Goal: Task Accomplishment & Management: Manage account settings

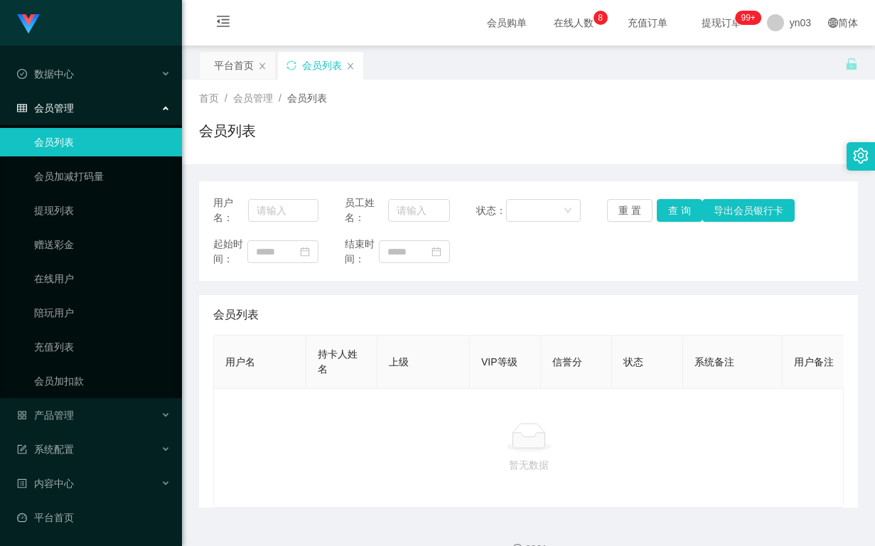
scroll to position [38, 0]
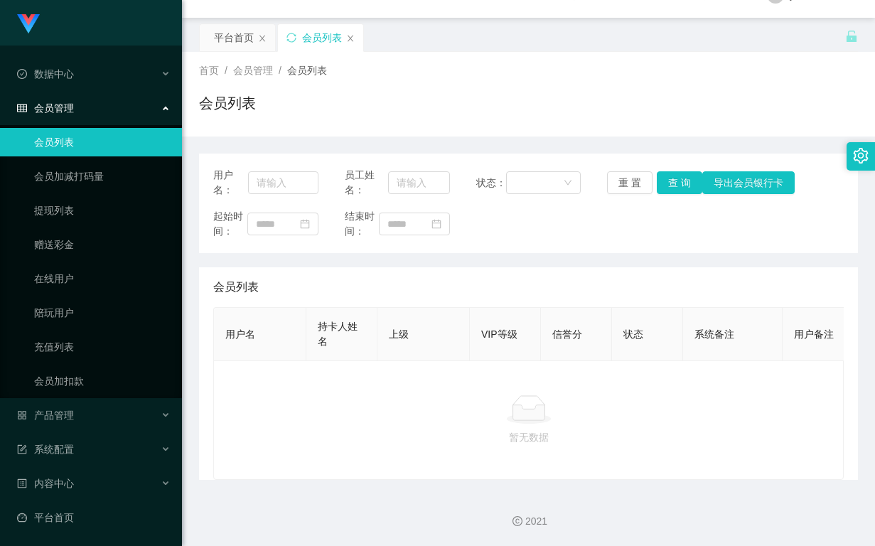
click at [83, 132] on link "会员列表" at bounding box center [102, 142] width 137 height 28
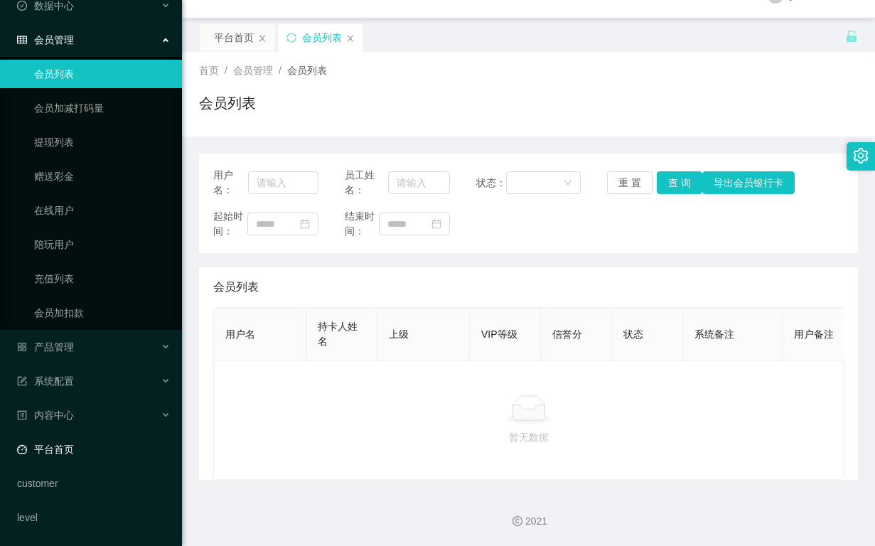
click at [75, 447] on link "平台首页" at bounding box center [94, 449] width 154 height 28
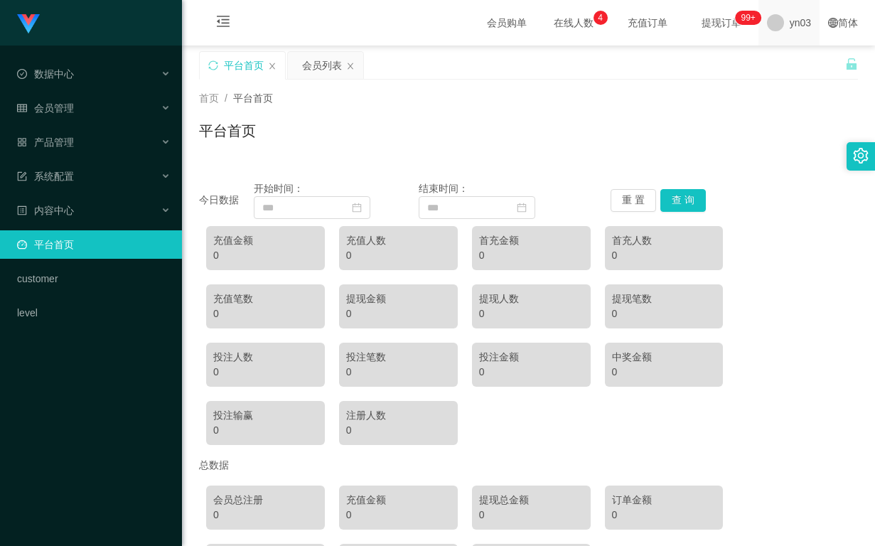
click at [798, 28] on span "yn03" at bounding box center [800, 23] width 21 height 46
click at [782, 63] on span "退出登录" at bounding box center [791, 62] width 40 height 11
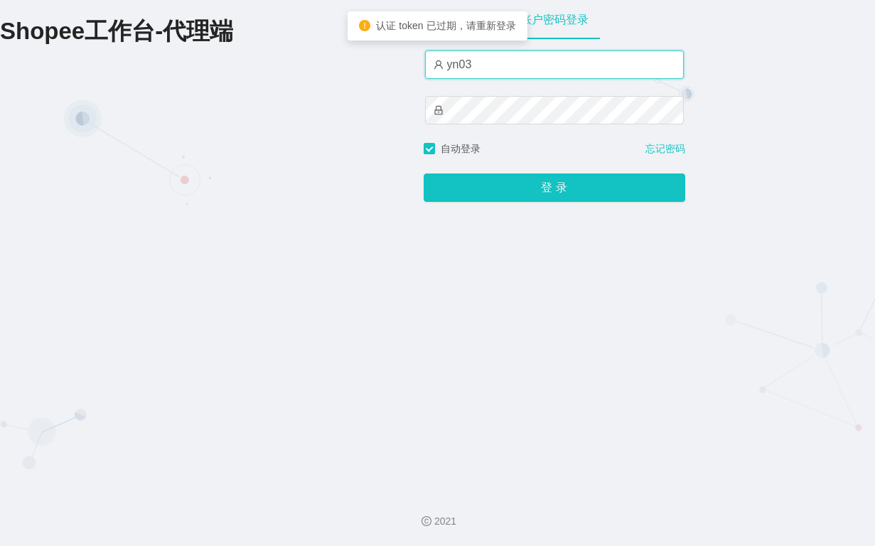
click at [489, 60] on input "yn03" at bounding box center [554, 64] width 259 height 28
type input "xjp803"
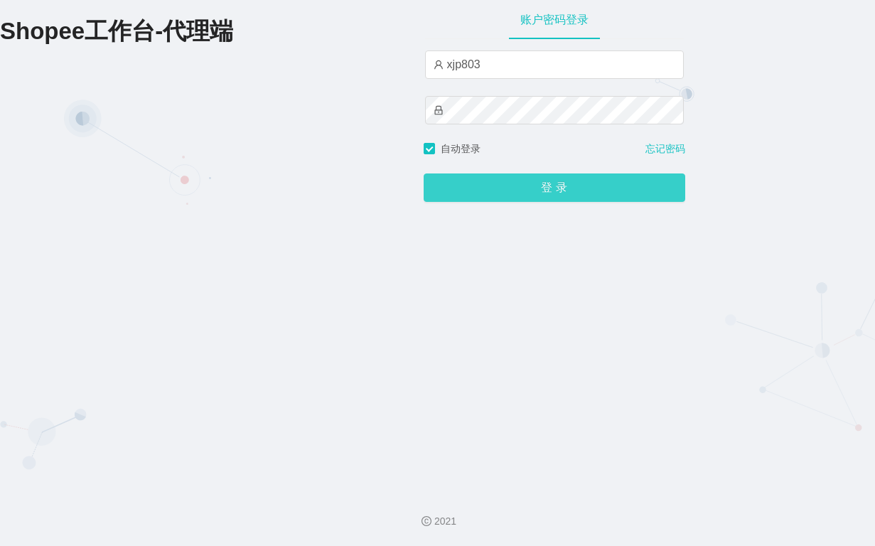
click at [565, 202] on button "登 录" at bounding box center [555, 188] width 262 height 28
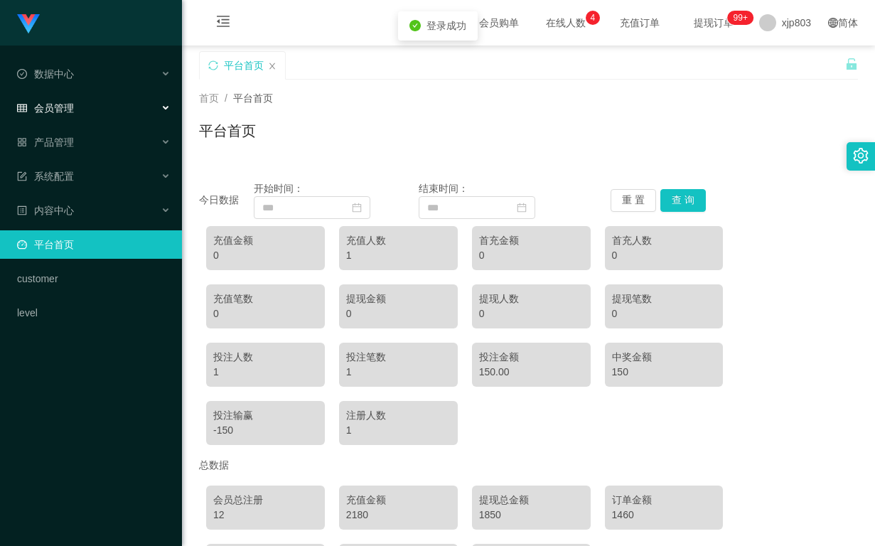
click at [85, 102] on div "会员管理" at bounding box center [91, 108] width 182 height 28
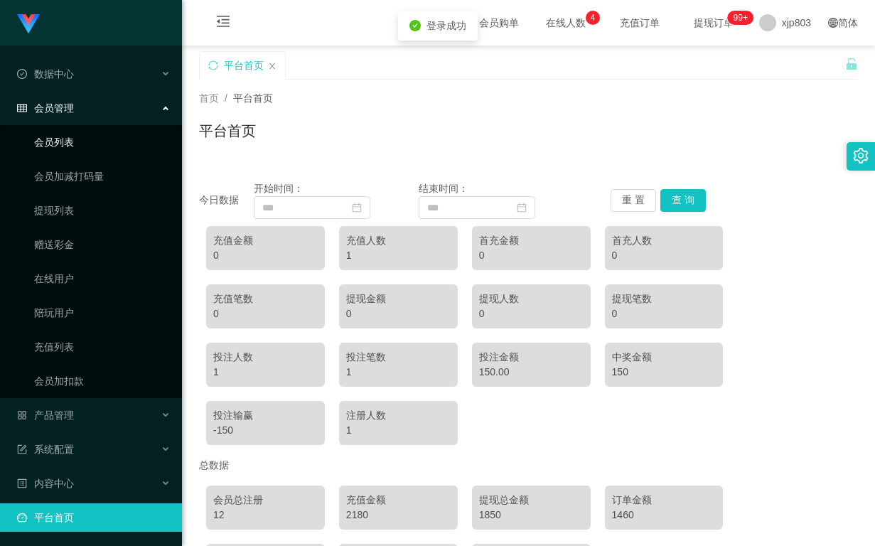
click at [88, 142] on link "会员列表" at bounding box center [102, 142] width 137 height 28
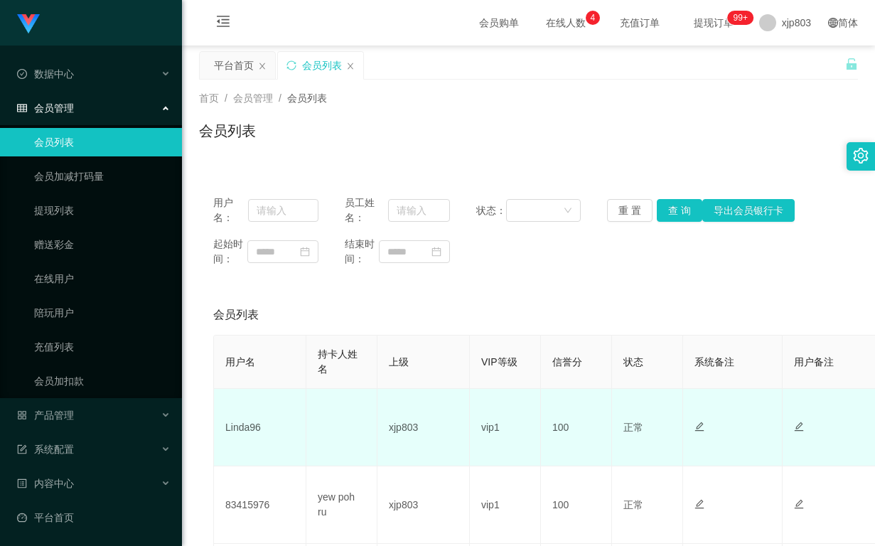
click at [233, 425] on td "Linda96" at bounding box center [260, 428] width 92 height 78
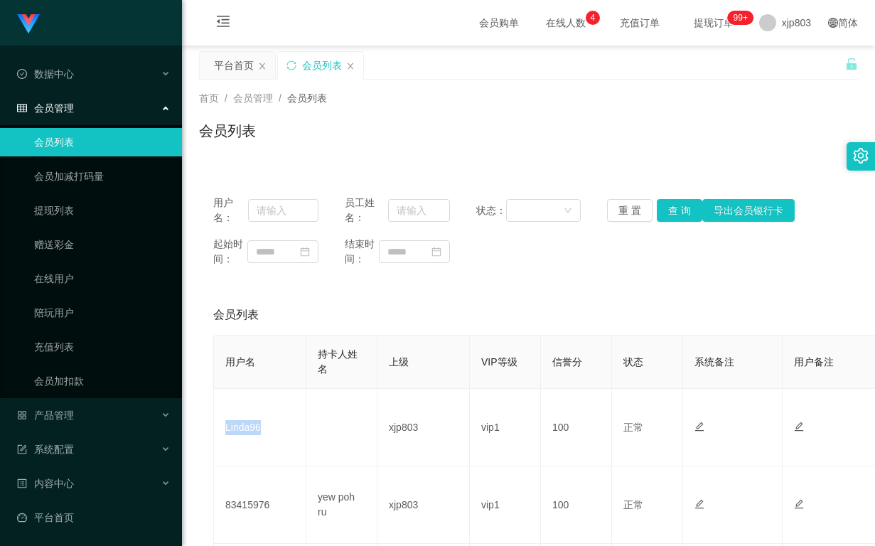
copy td "Linda96"
